Goal: Information Seeking & Learning: Check status

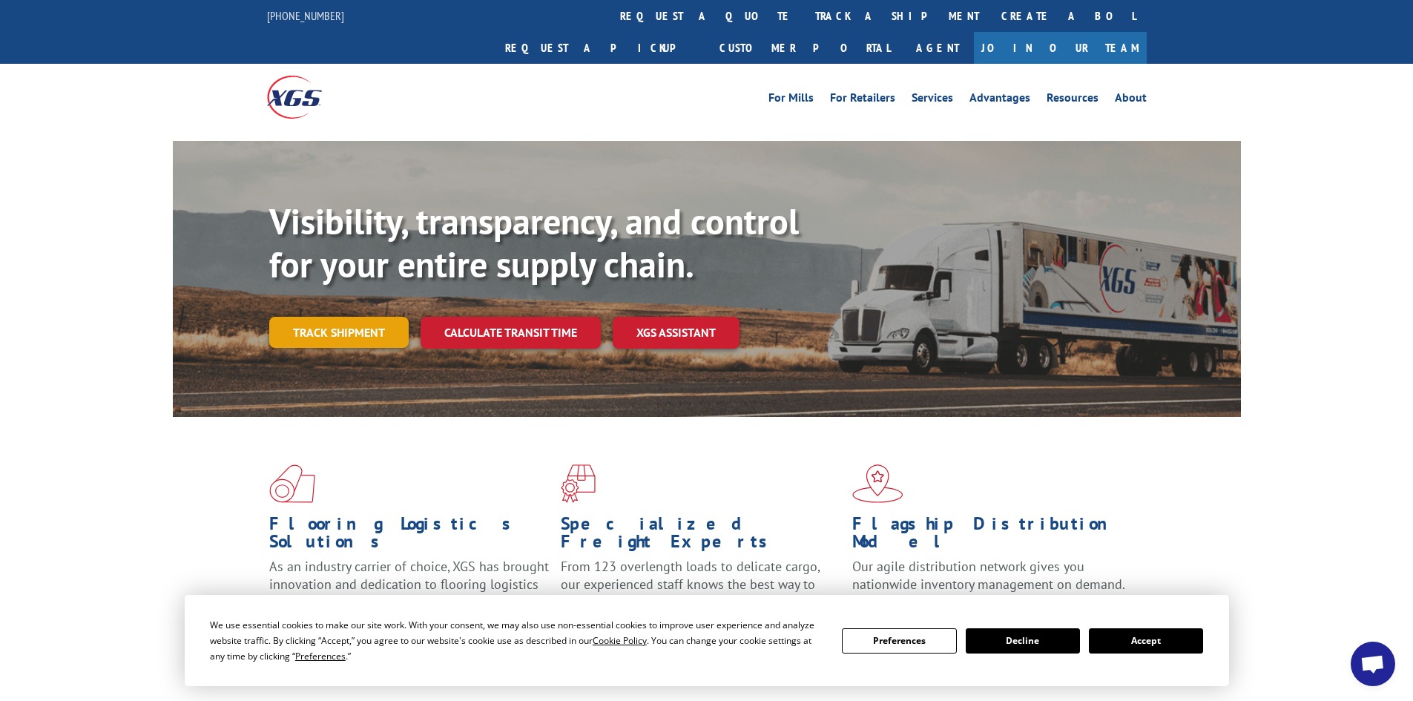
click at [325, 317] on link "Track shipment" at bounding box center [338, 332] width 139 height 31
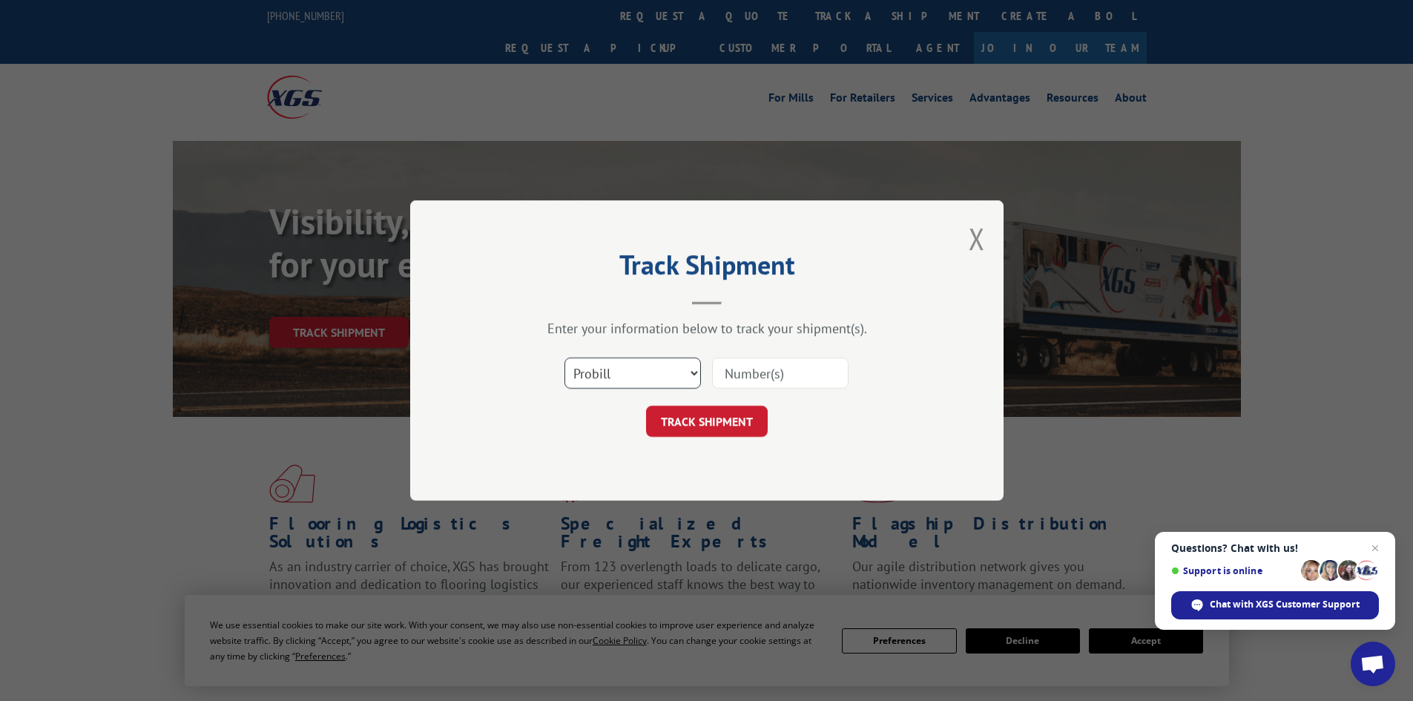
click at [631, 367] on select "Select category... Probill BOL PO" at bounding box center [632, 372] width 136 height 31
select select "po"
click at [564, 357] on select "Select category... Probill BOL PO" at bounding box center [632, 372] width 136 height 31
click at [753, 375] on input at bounding box center [780, 372] width 136 height 31
paste input "37580317"
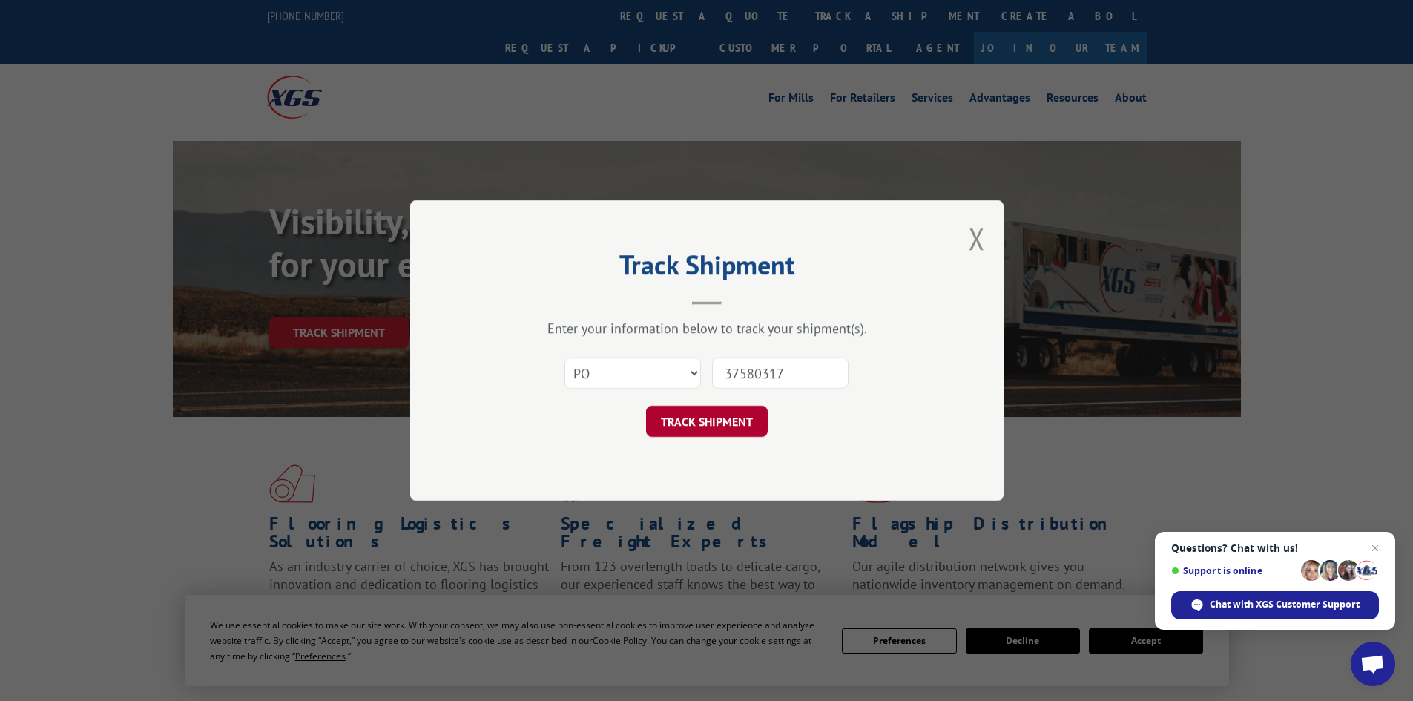
type input "37580317"
click at [739, 417] on button "TRACK SHIPMENT" at bounding box center [707, 421] width 122 height 31
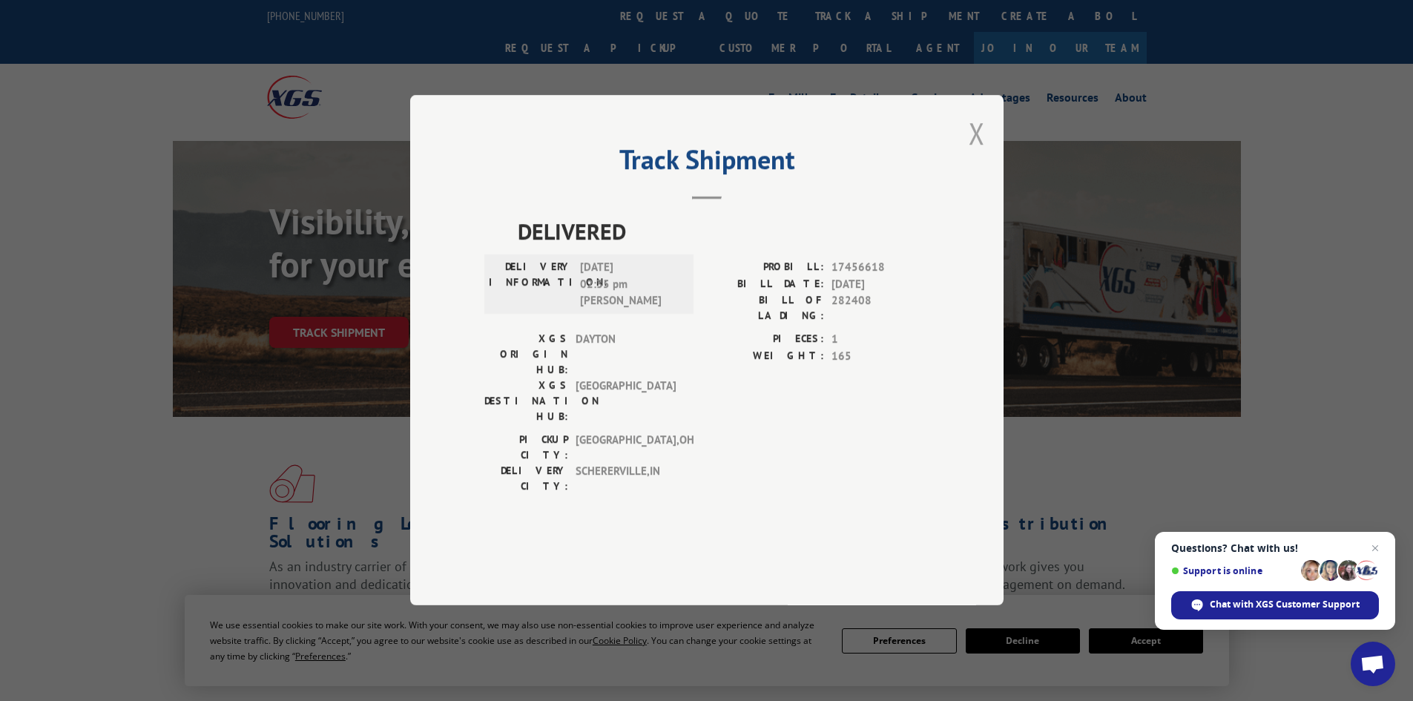
click at [982, 153] on button "Close modal" at bounding box center [976, 132] width 16 height 39
